Goal: Task Accomplishment & Management: Manage account settings

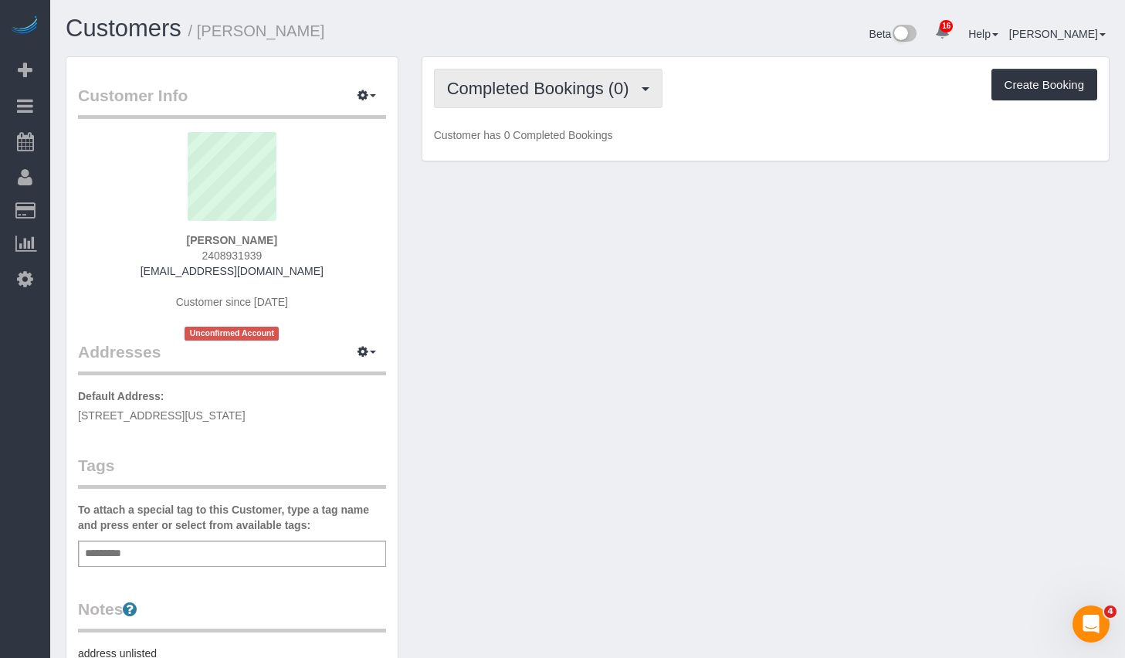
click at [557, 93] on span "Completed Bookings (0)" at bounding box center [542, 88] width 190 height 19
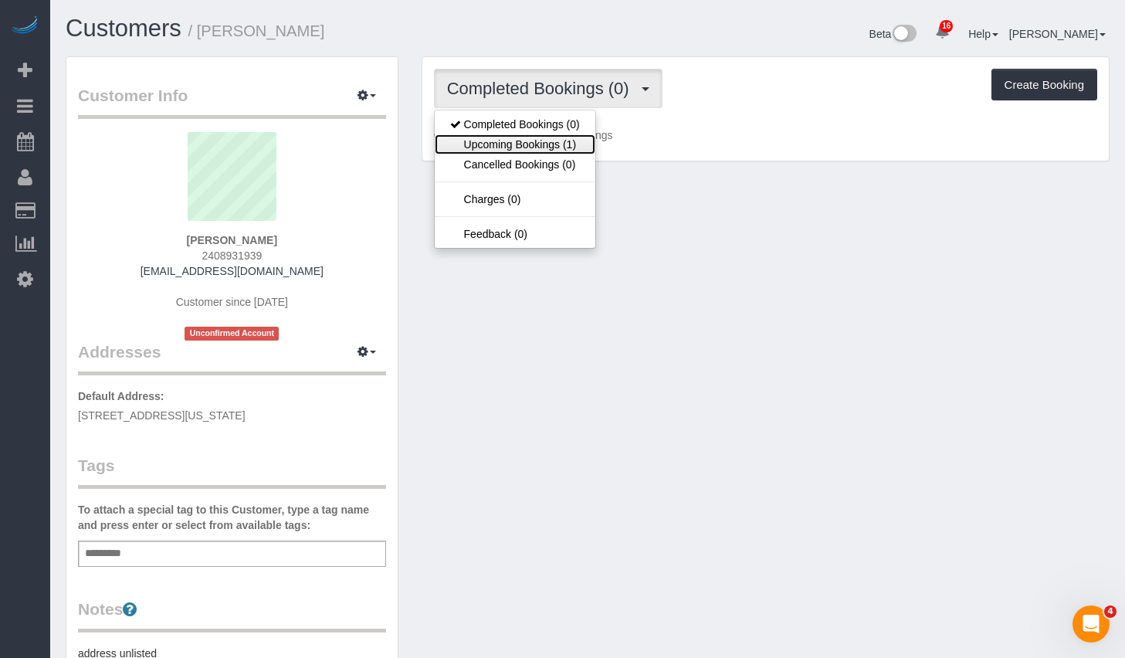
click at [537, 141] on link "Upcoming Bookings (1)" at bounding box center [515, 144] width 161 height 20
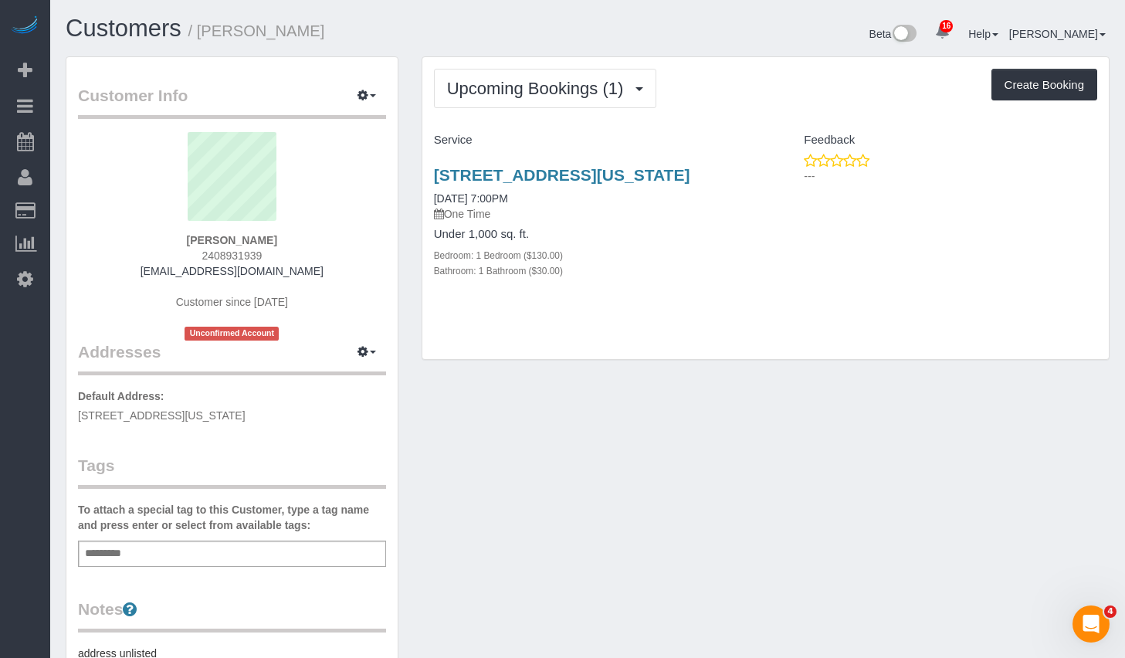
drag, startPoint x: 283, startPoint y: 239, endPoint x: 180, endPoint y: 244, distance: 102.8
click at [180, 244] on div "Michael Chidueme 2408931939 michaelchidueme@aol.com Customer since 2025 Unconfi…" at bounding box center [232, 236] width 308 height 208
copy strong "Michael Chidueme"
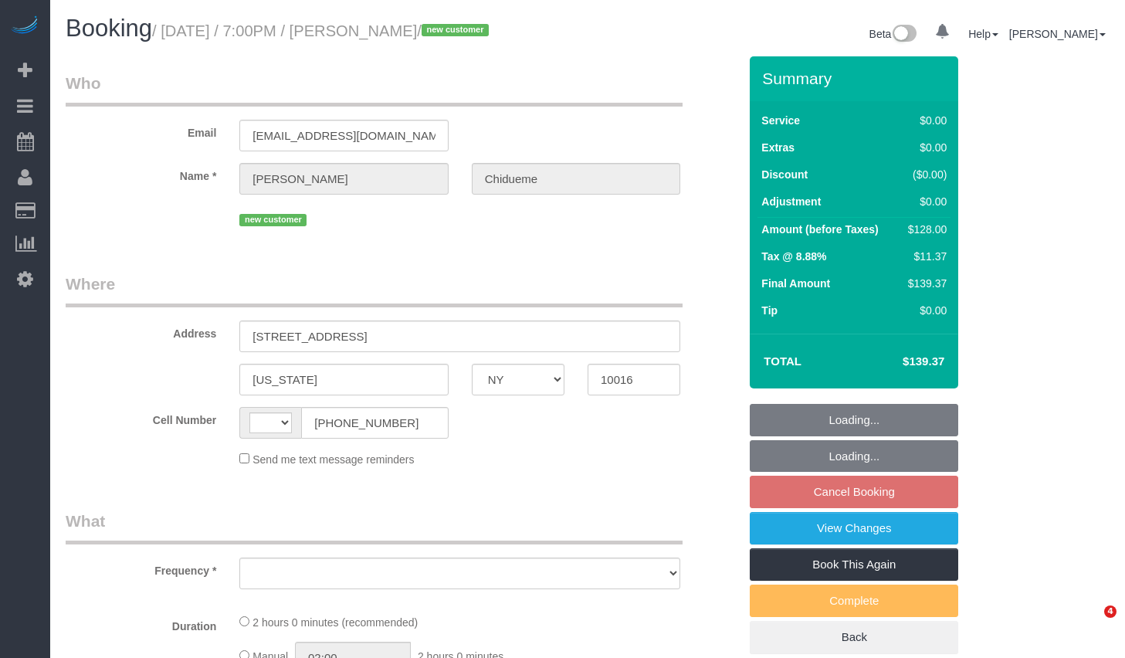
select select "NY"
select select "string:US"
select select "object:758"
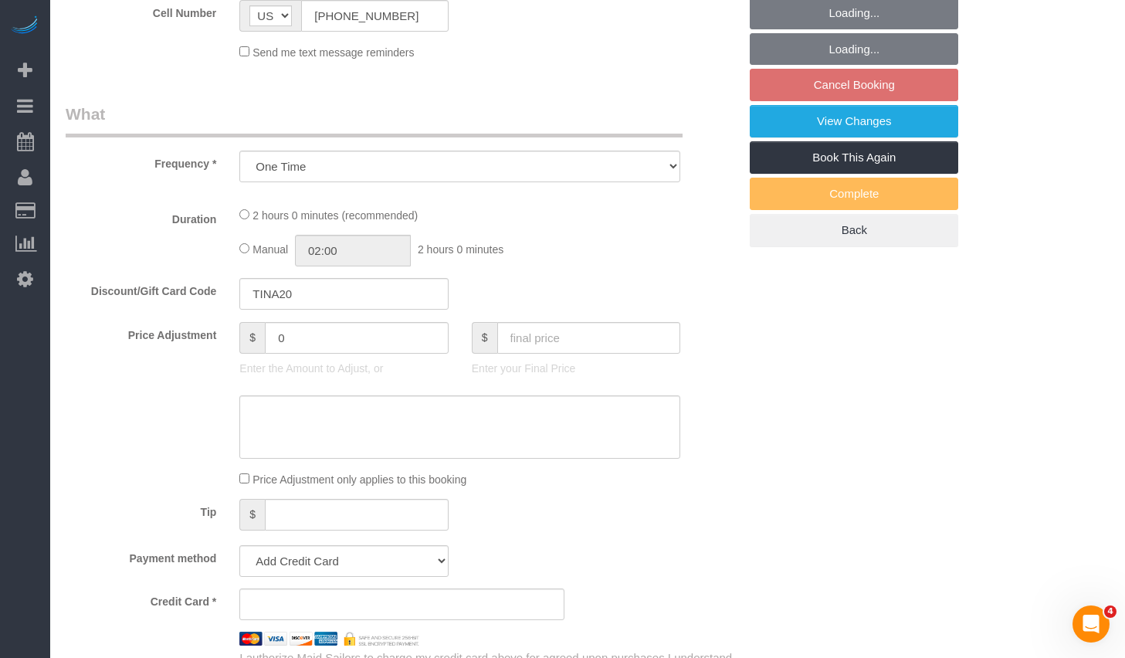
select select "string:stripe-pm_1S61un4VGloSiKo7d2ipZKlK"
select select "1"
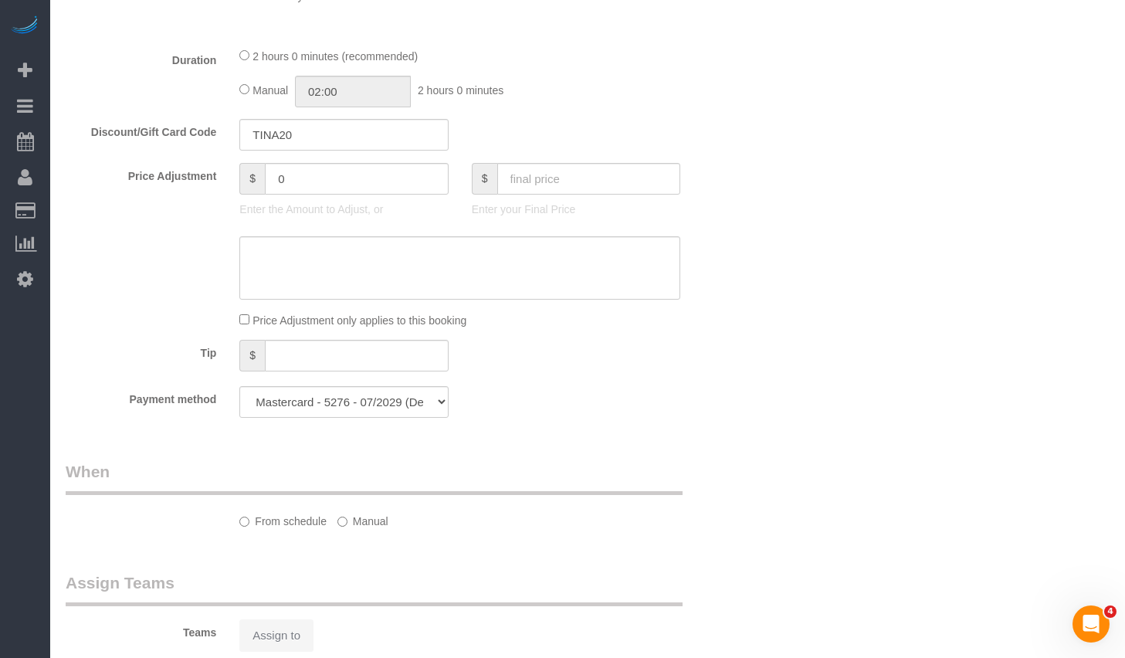
select select "object:1288"
select select "spot11"
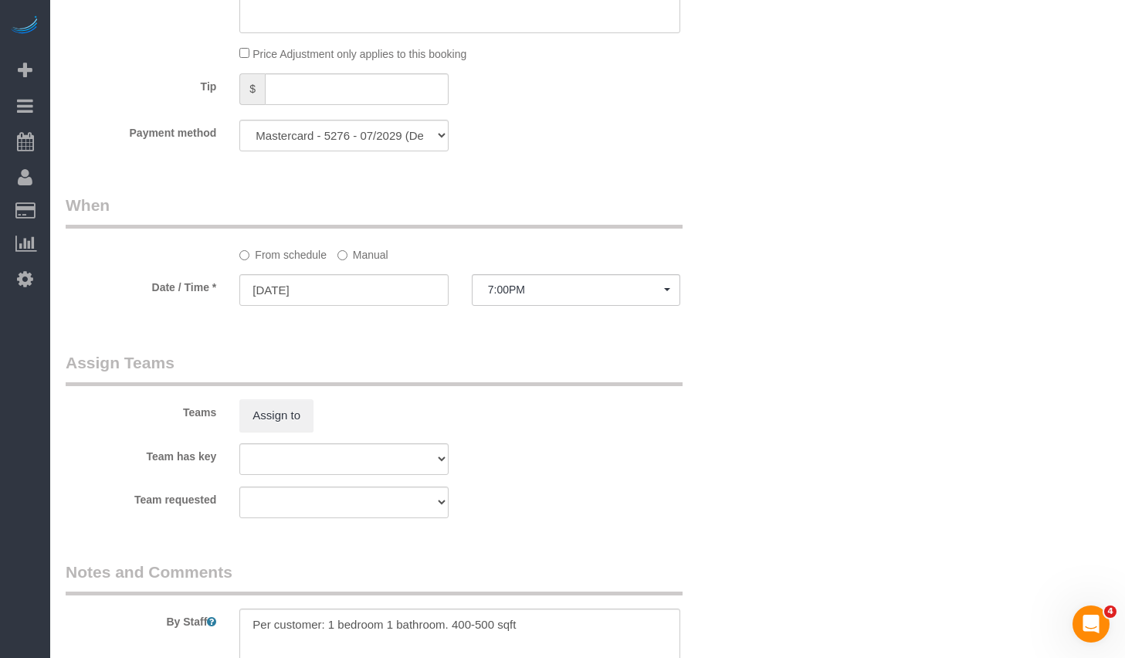
select select "number:66"
select select "number:79"
select select "number:15"
select select "number:5"
select select "1"
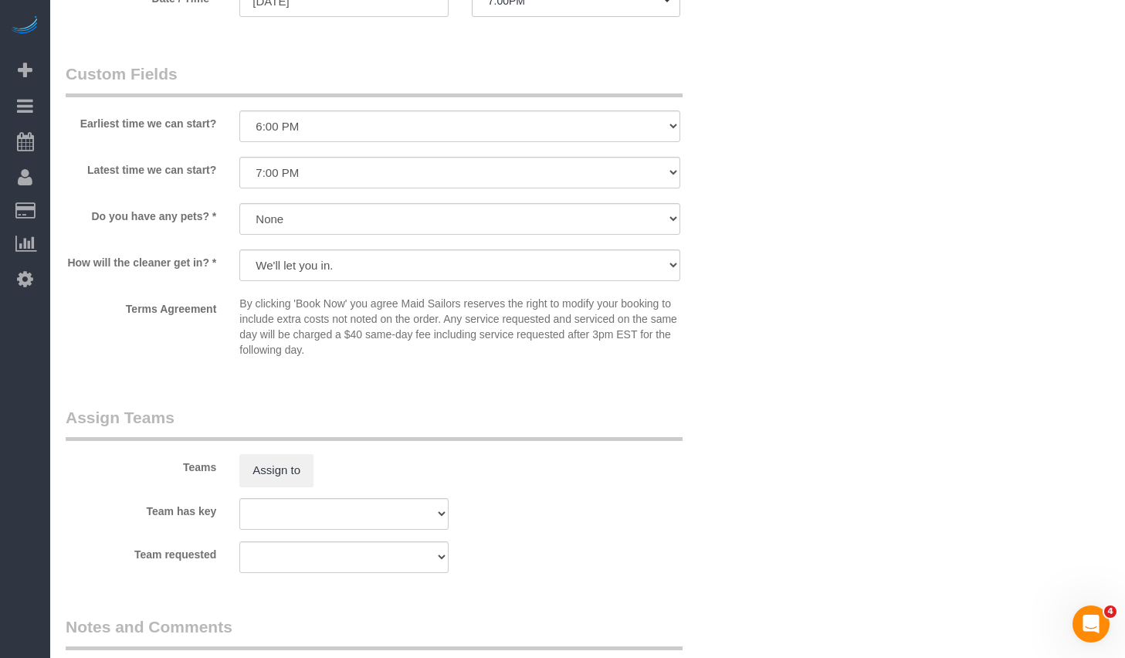
scroll to position [1417, 0]
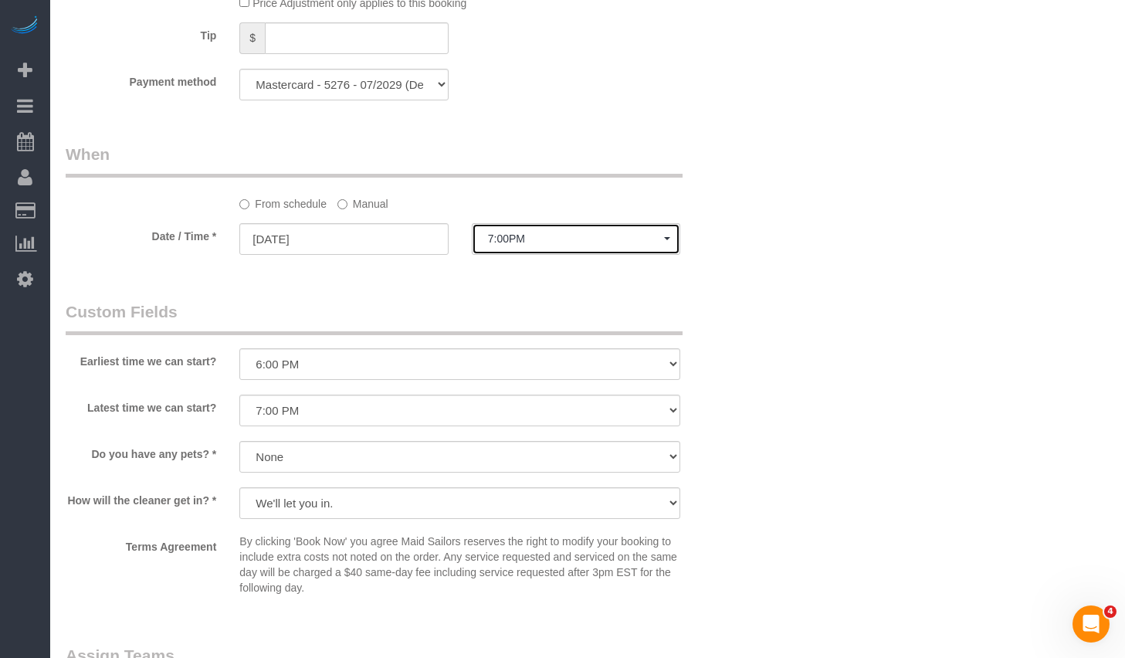
click at [593, 245] on span "7:00PM" at bounding box center [576, 238] width 176 height 12
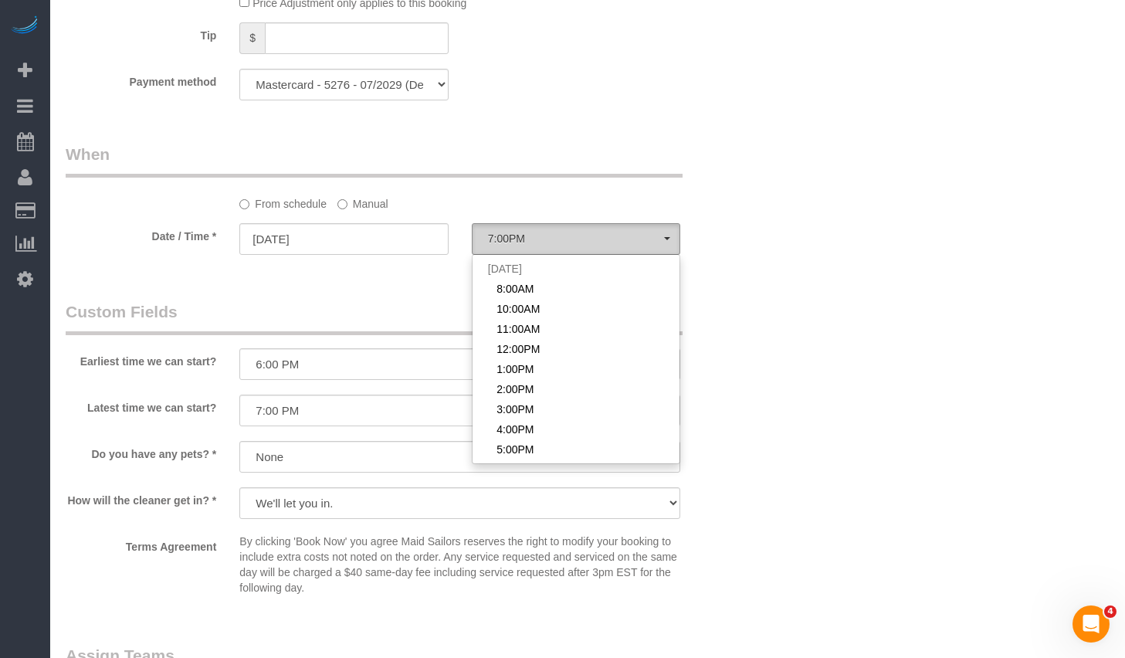
scroll to position [130, 0]
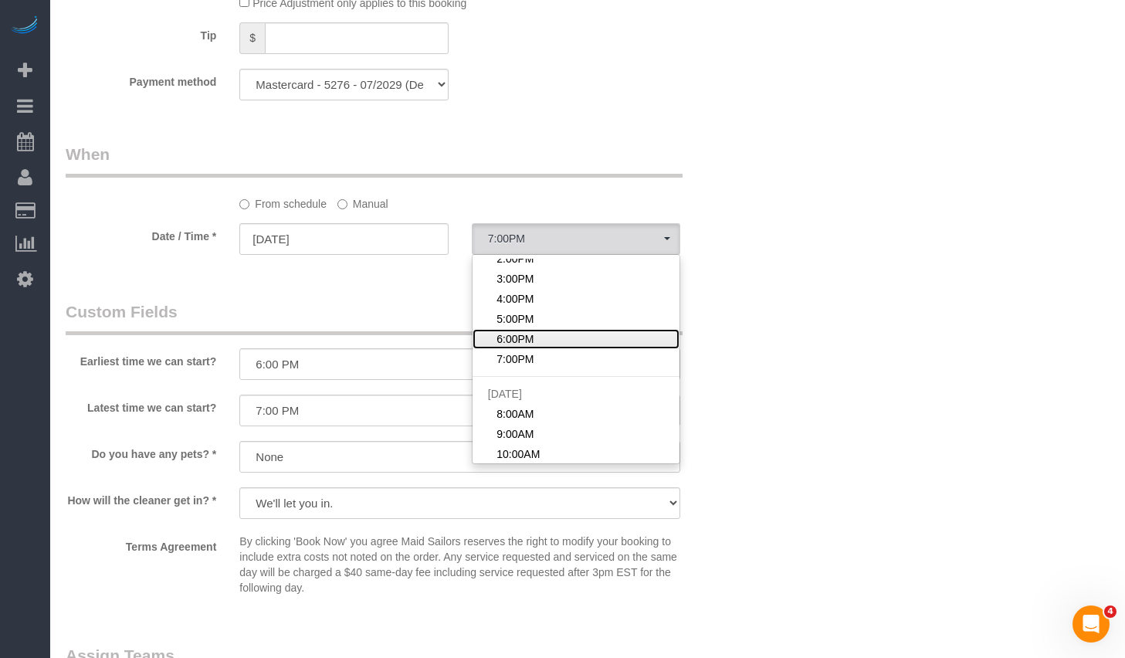
click at [520, 347] on span "6:00PM" at bounding box center [514, 338] width 37 height 15
select select "spot10"
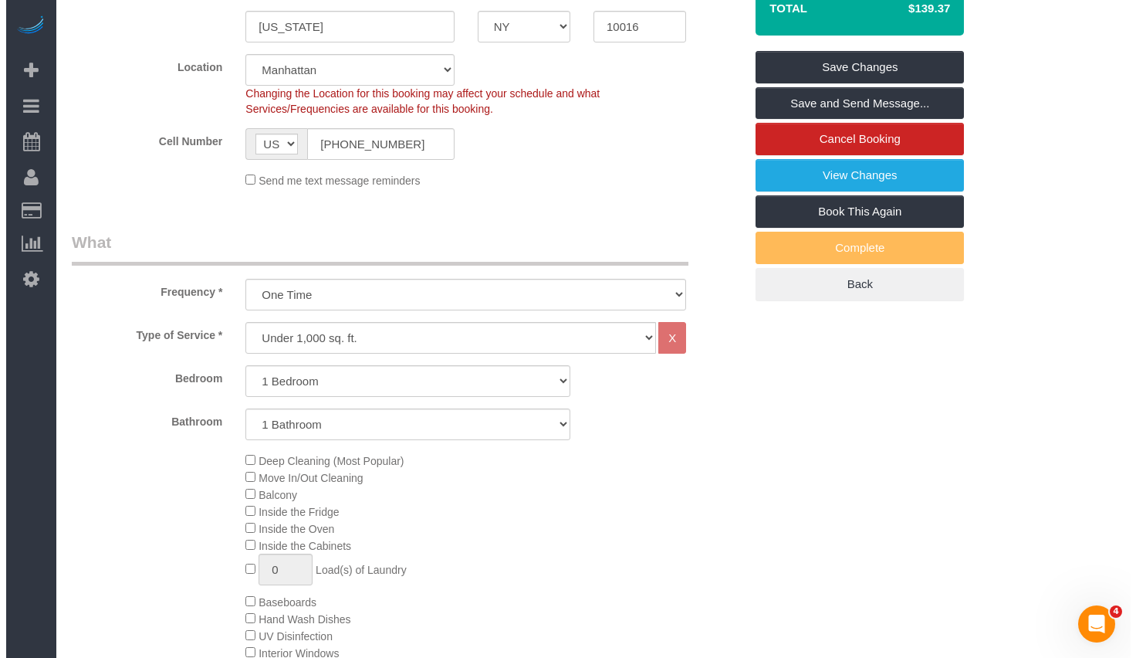
scroll to position [0, 0]
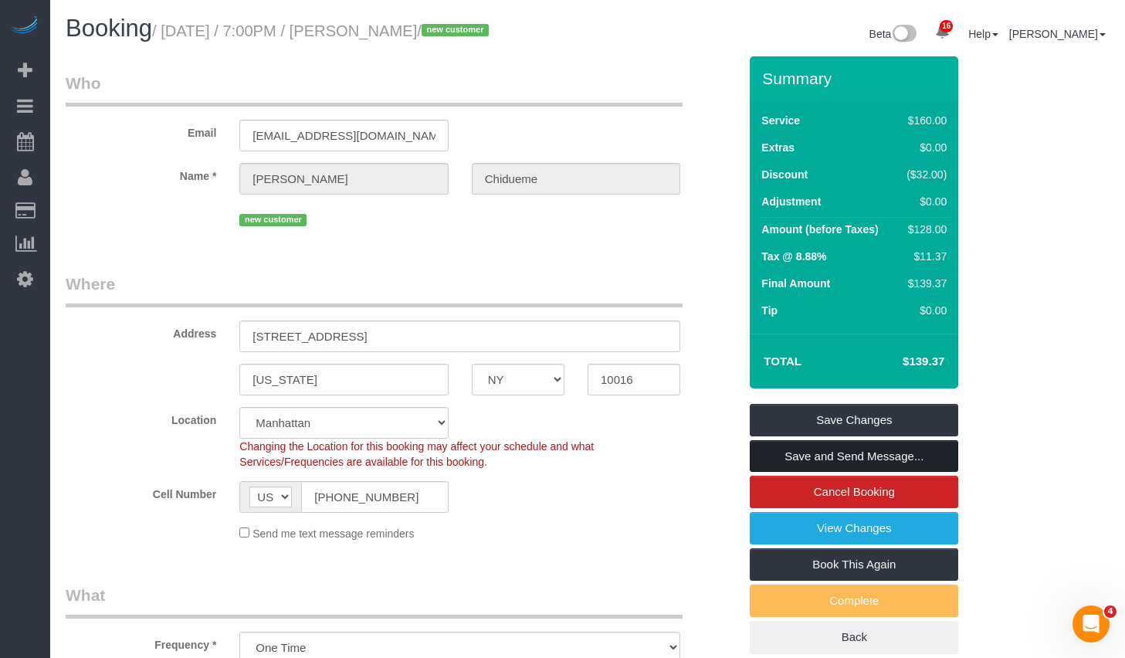
click at [828, 462] on link "Save and Send Message..." at bounding box center [854, 456] width 208 height 32
click at [828, 462] on fieldset "Save Changes Save and Send Message... Cancel Booking View Changes Book This Aga…" at bounding box center [854, 529] width 208 height 250
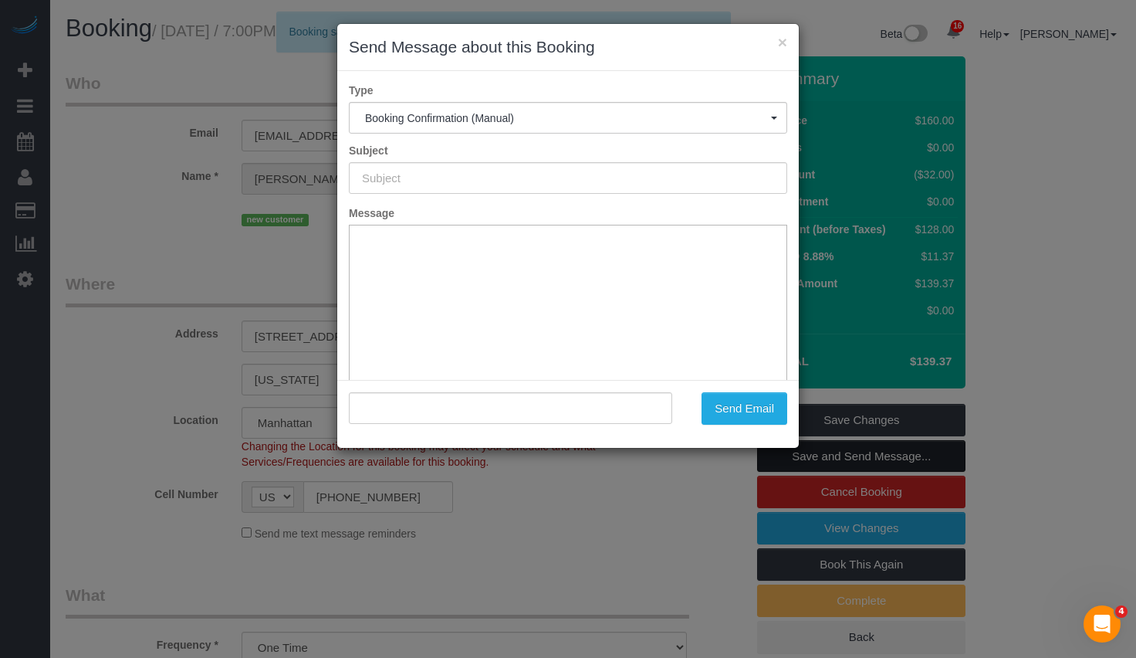
type input "Cleaning Confirmed for 09/15/2025 at 6:00pm"
type input ""Michael Chidueme" <michaelchidueme@aol.com>"
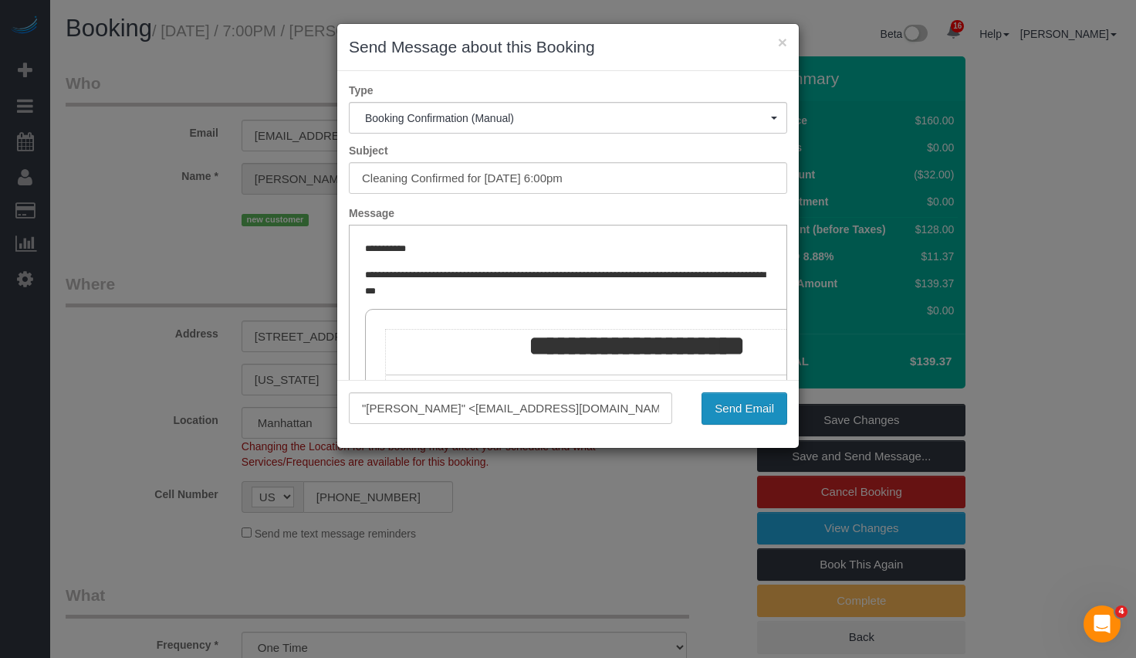
click at [734, 396] on button "Send Email" at bounding box center [745, 408] width 86 height 32
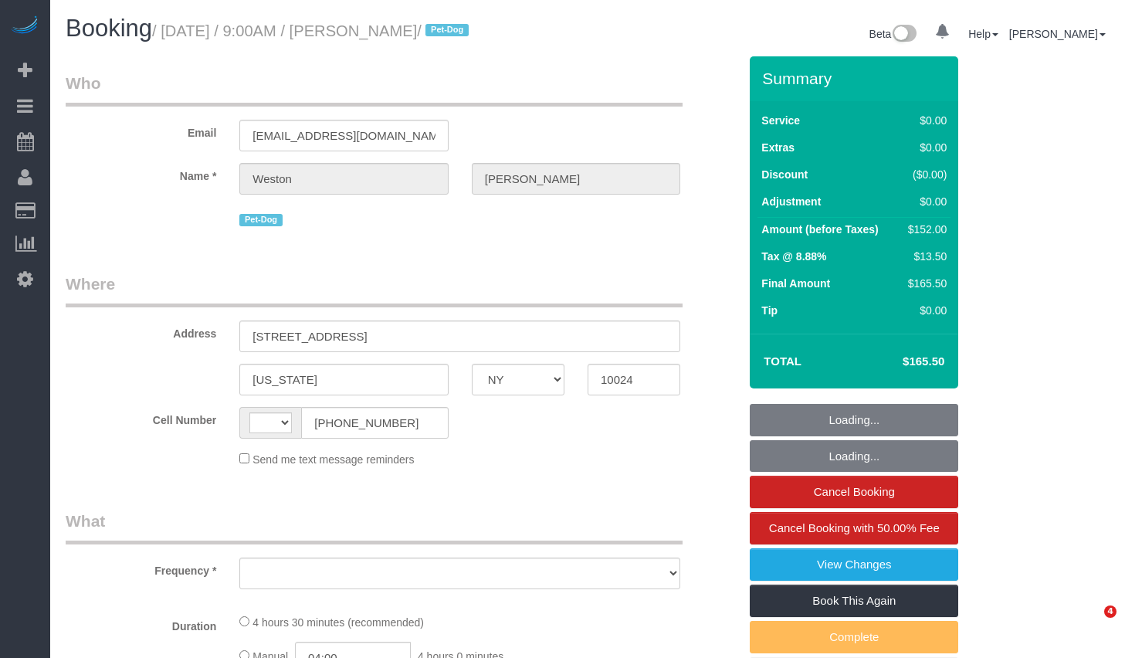
select select "NY"
select select "number:57"
select select "number:72"
select select "number:13"
select select "number:6"
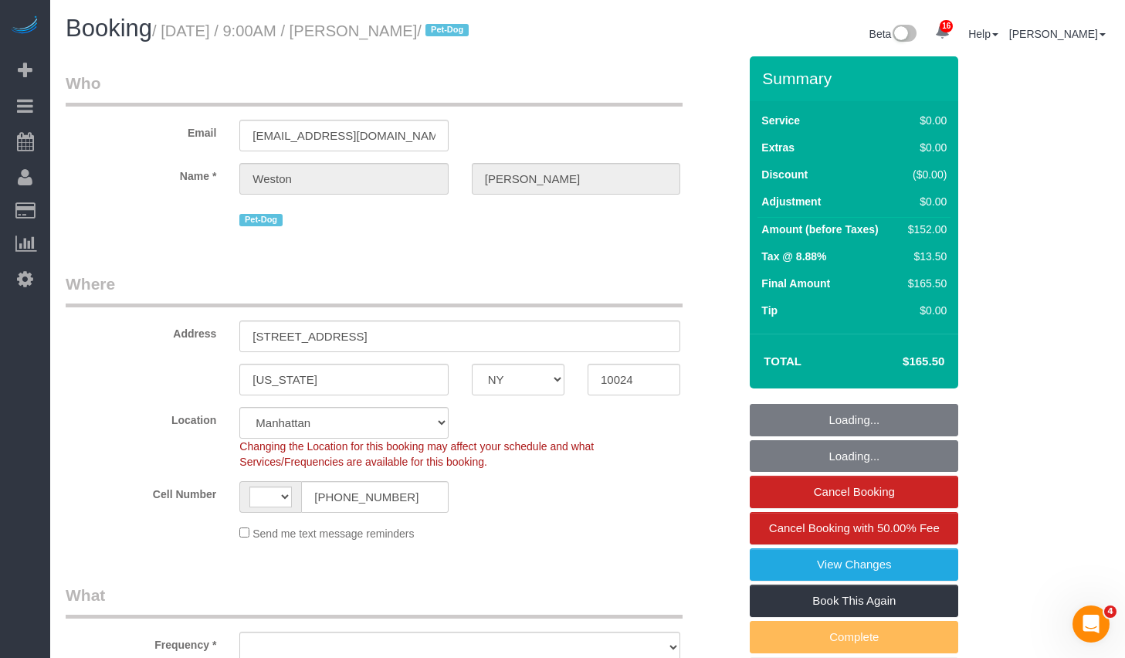
select select "string:US"
select select "object:915"
select select "string:stripe-pm_1S0kuA4VGloSiKo7TQT4BI7k"
select select "object:1027"
select select "2"
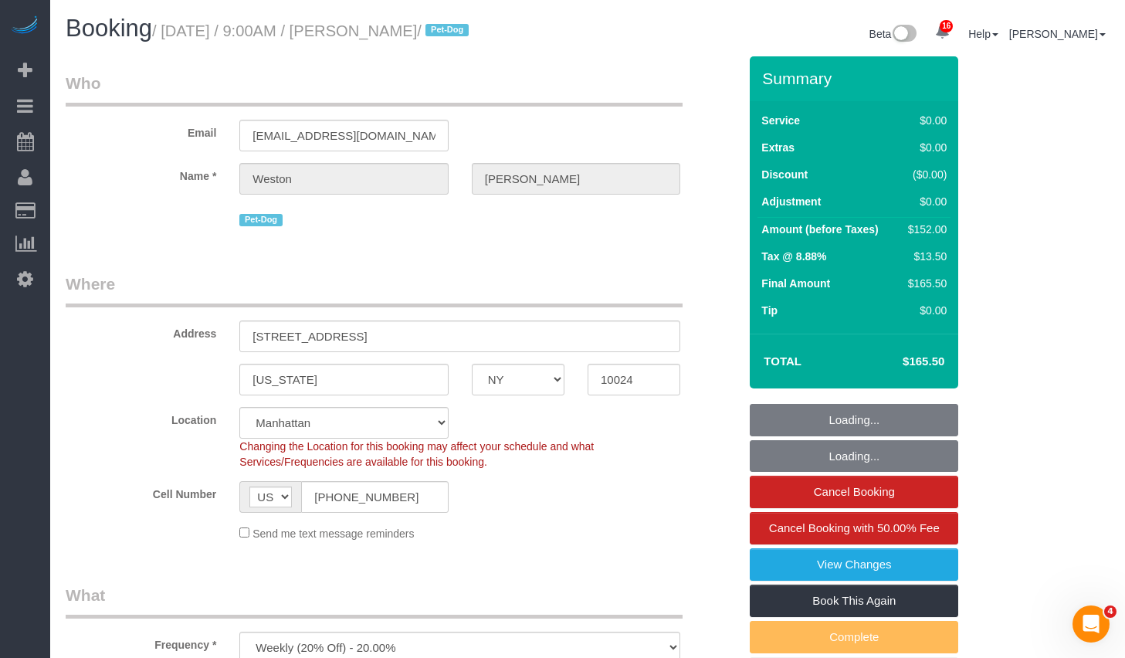
select select "spot1"
select select "2"
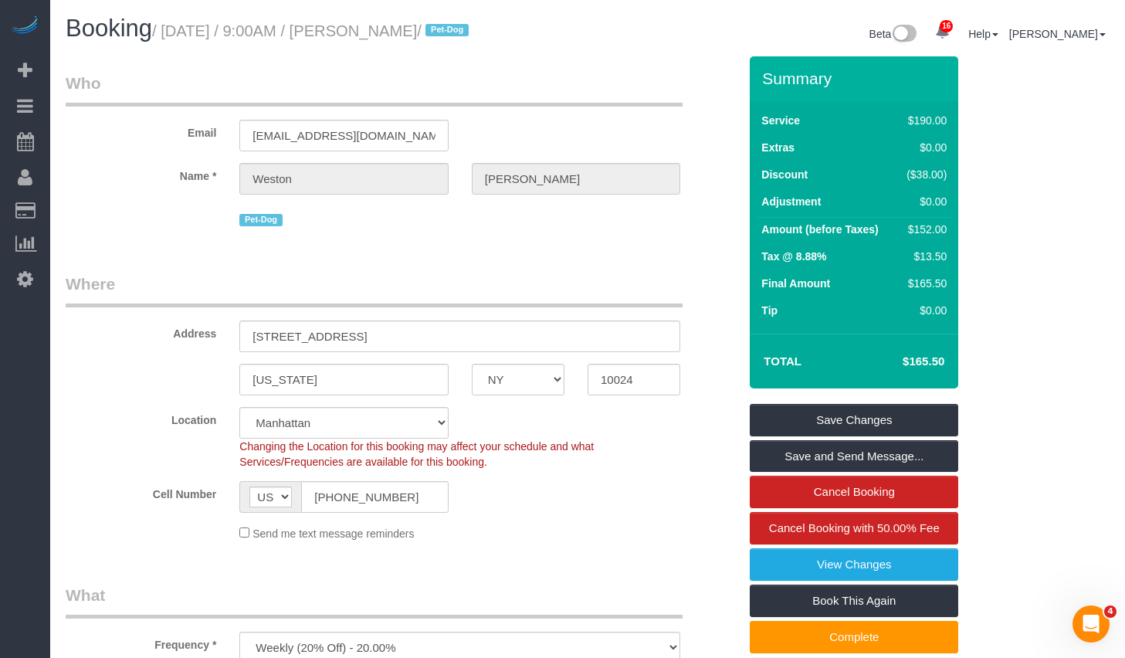
drag, startPoint x: 398, startPoint y: 29, endPoint x: 479, endPoint y: 36, distance: 81.3
click at [473, 36] on small "/ September 11, 2025 / 9:00AM / Weston Litz / Pet-Dog" at bounding box center [312, 30] width 321 height 17
copy small "Weston Litz"
copy small "September 11, 2025 / 9:00AM / Weston Litz"
drag, startPoint x: 173, startPoint y: 32, endPoint x: 482, endPoint y: 36, distance: 308.8
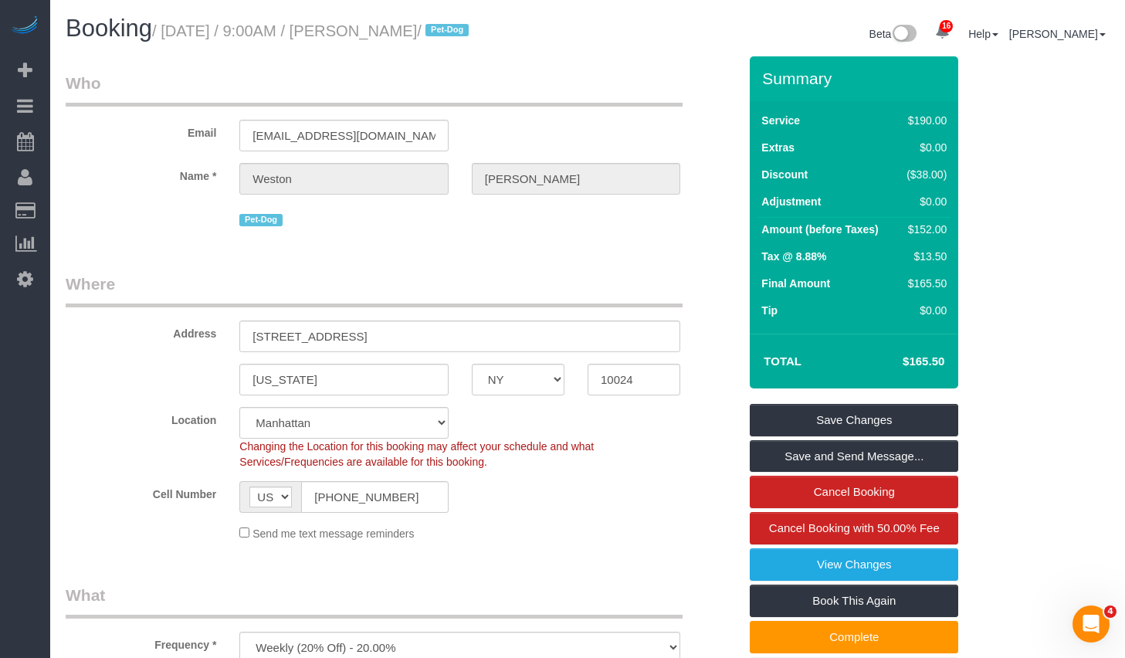
click at [473, 36] on small "/ September 11, 2025 / 9:00AM / Weston Litz / Pet-Dog" at bounding box center [312, 30] width 321 height 17
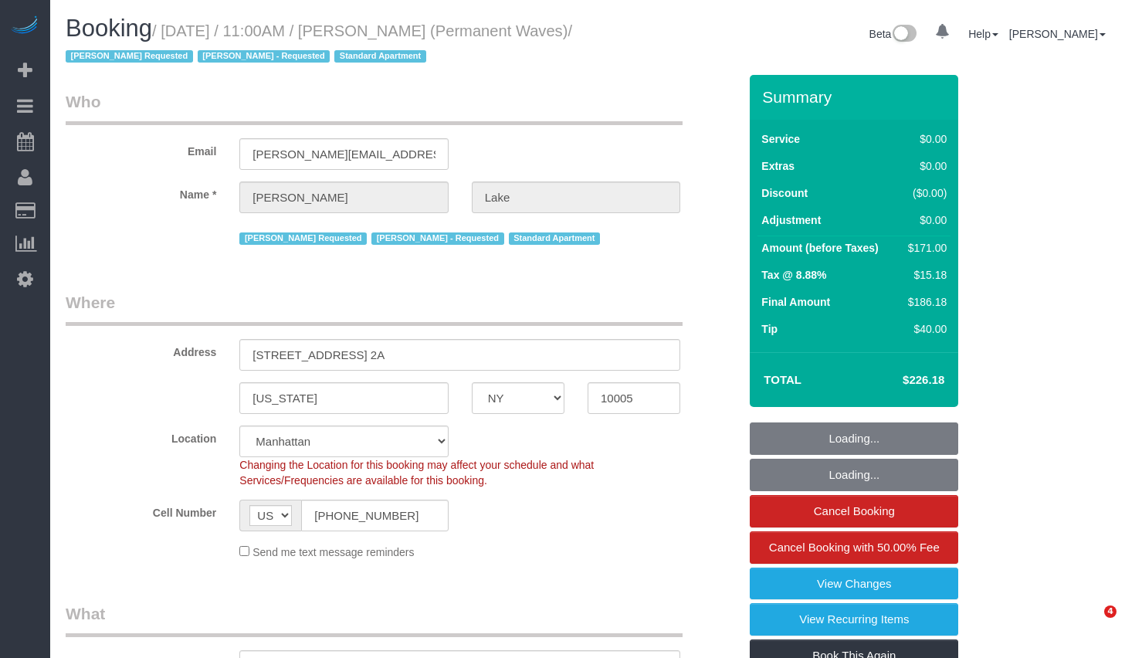
select select "NY"
select select "1"
select select "2"
select select "spot1"
select select "number:58"
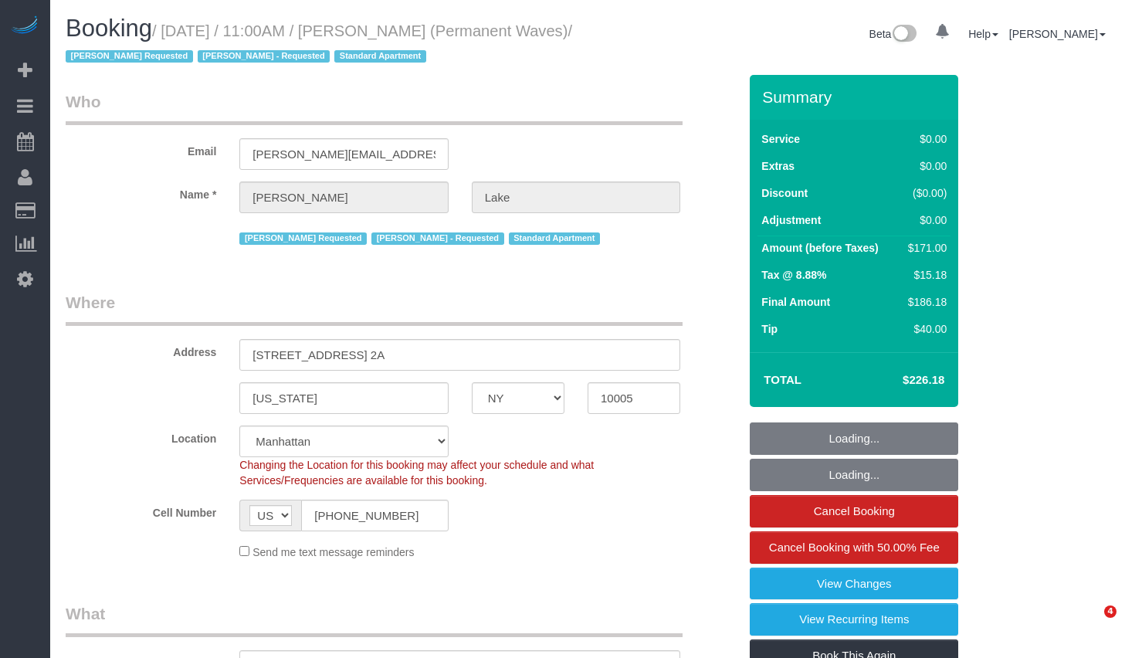
select select "number:75"
select select "number:15"
select select "number:7"
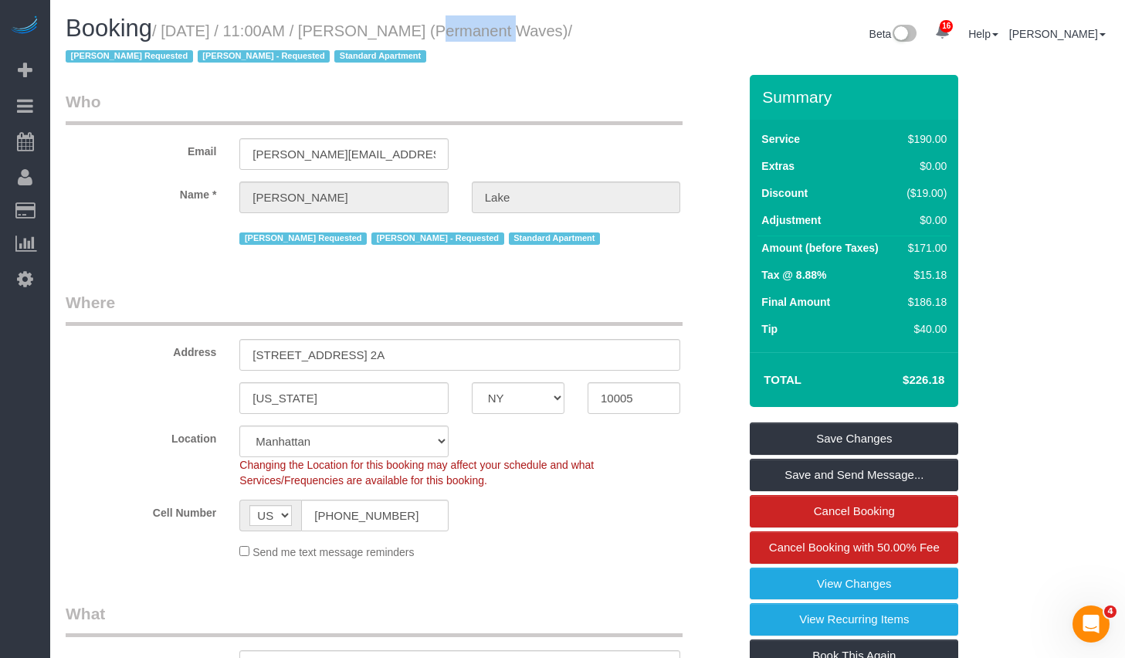
drag, startPoint x: 405, startPoint y: 31, endPoint x: 476, endPoint y: 32, distance: 71.8
click at [476, 32] on small "/ [DATE] / 11:00AM / [PERSON_NAME] (Permanent Waves) / [PERSON_NAME] Requested …" at bounding box center [319, 43] width 506 height 43
copy small "[PERSON_NAME]"
